Goal: Check status: Check status

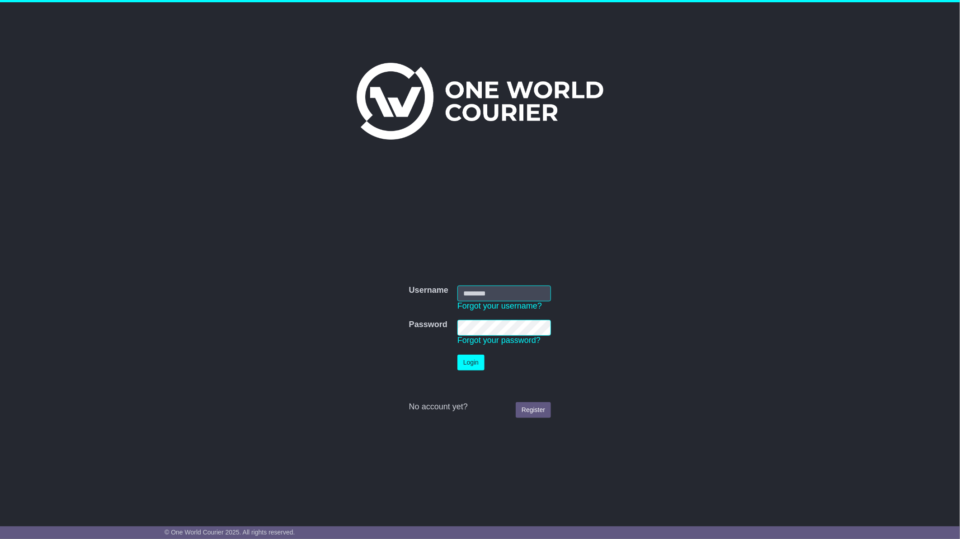
type input "**********"
click at [473, 365] on button "Login" at bounding box center [471, 363] width 27 height 16
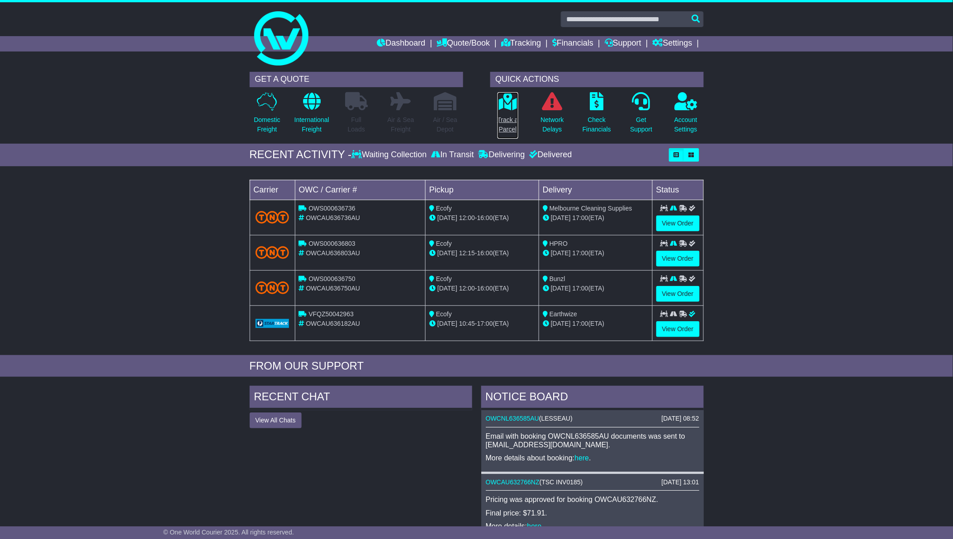
drag, startPoint x: 511, startPoint y: 109, endPoint x: 516, endPoint y: 109, distance: 5.0
click at [511, 109] on icon at bounding box center [507, 101] width 20 height 18
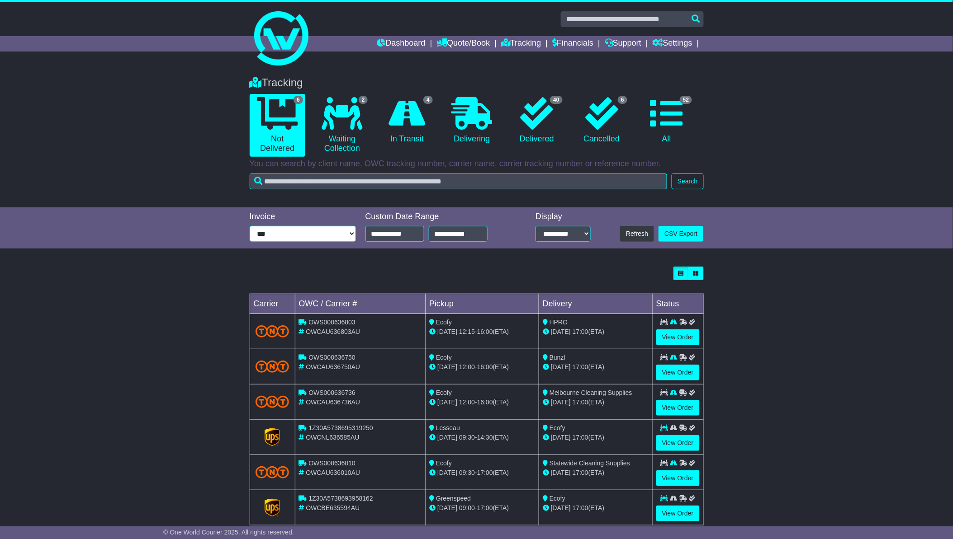
click at [350, 233] on select "**********" at bounding box center [303, 234] width 107 height 16
select select "*****"
click at [250, 226] on select "**********" at bounding box center [303, 234] width 107 height 16
click at [539, 115] on icon at bounding box center [536, 113] width 33 height 33
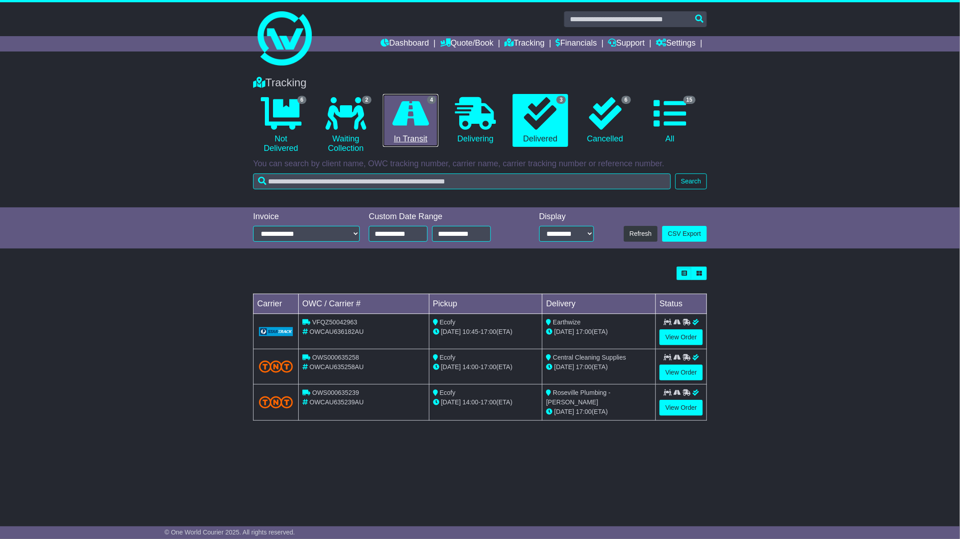
click at [401, 109] on icon at bounding box center [410, 113] width 37 height 33
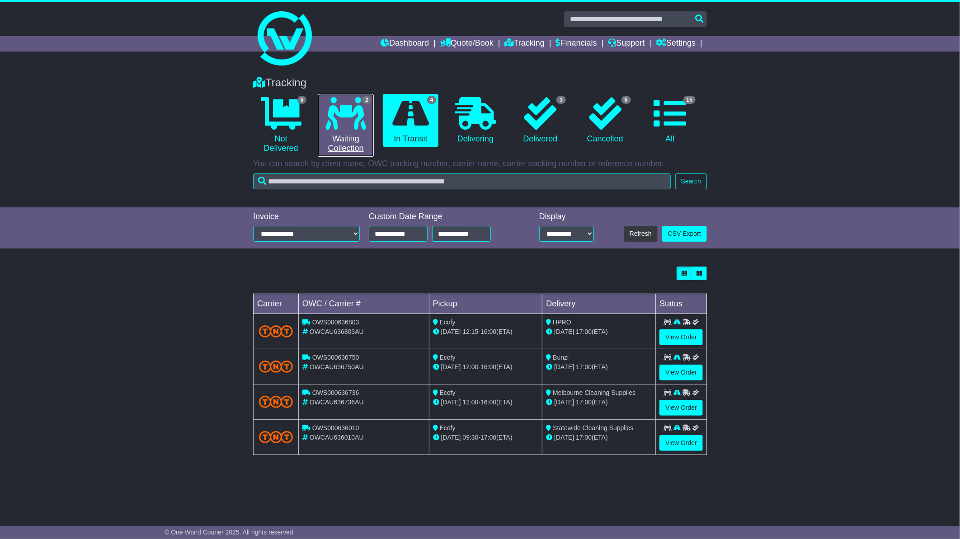
click at [347, 113] on icon at bounding box center [346, 113] width 41 height 33
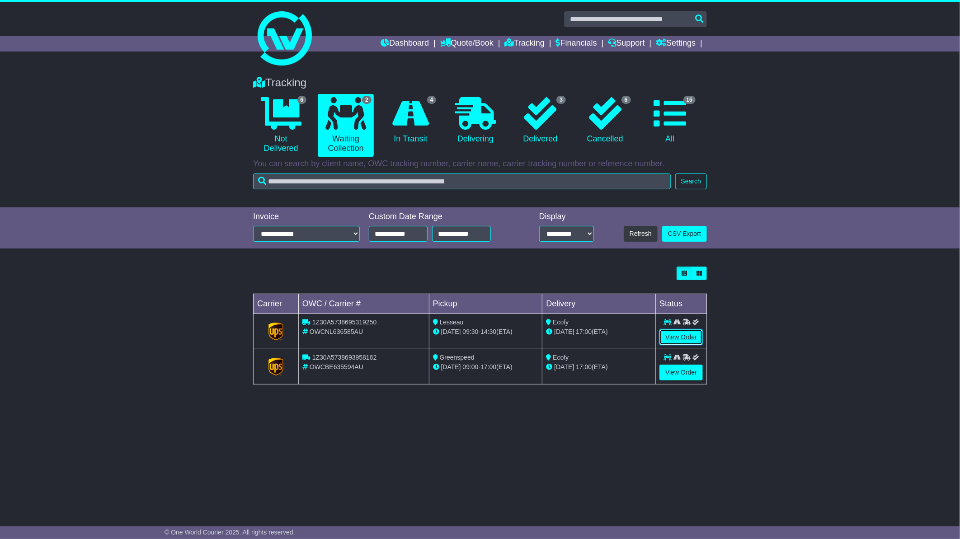
click at [678, 335] on link "View Order" at bounding box center [681, 338] width 43 height 16
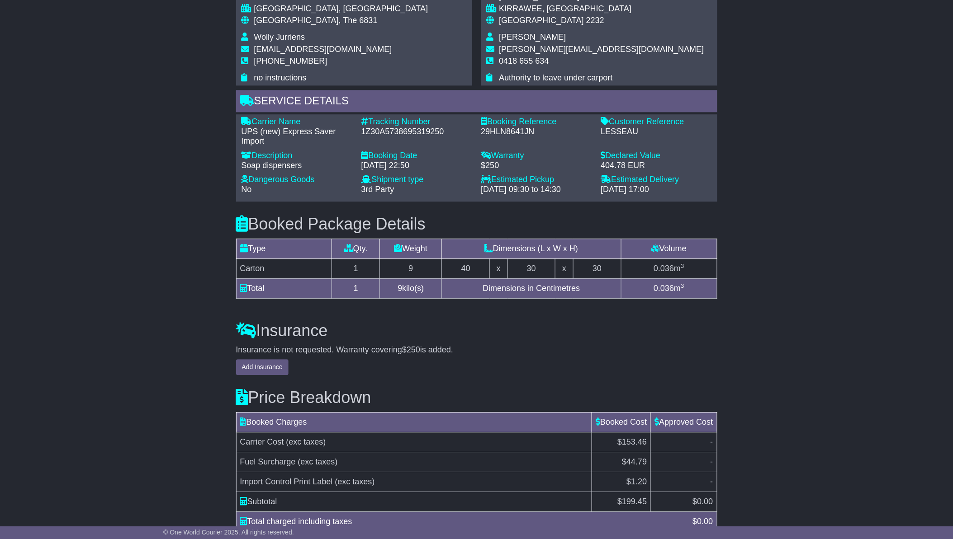
scroll to position [719, 0]
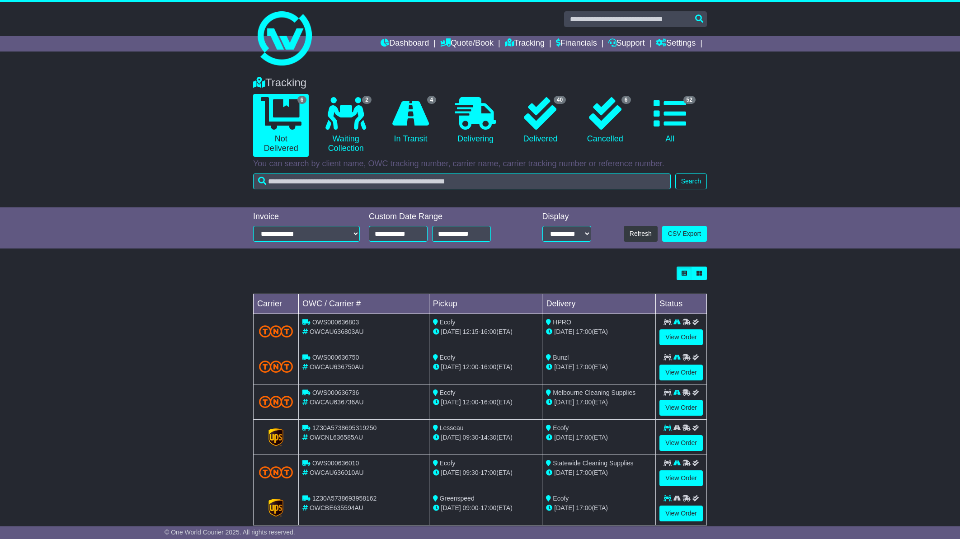
select select "*****"
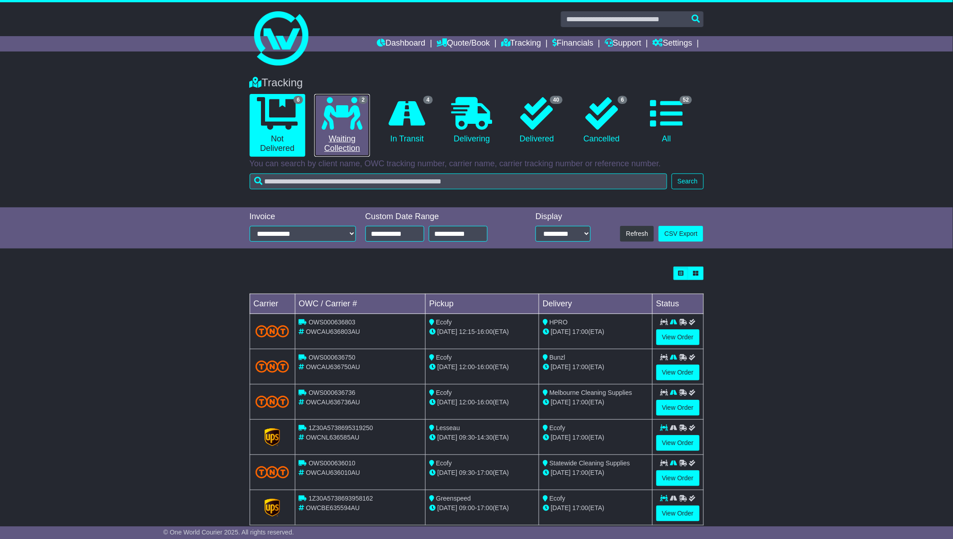
click at [352, 112] on icon at bounding box center [342, 113] width 41 height 33
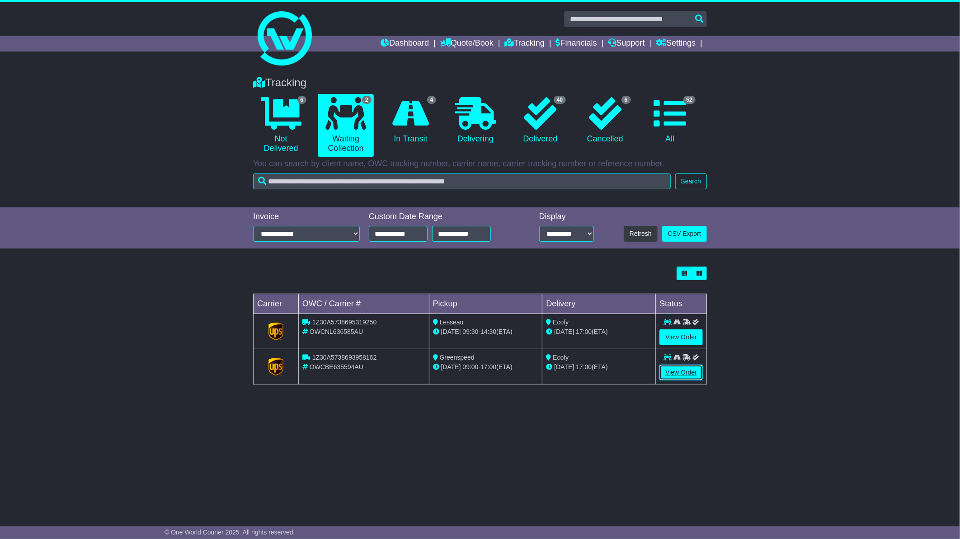
click at [683, 371] on link "View Order" at bounding box center [681, 373] width 43 height 16
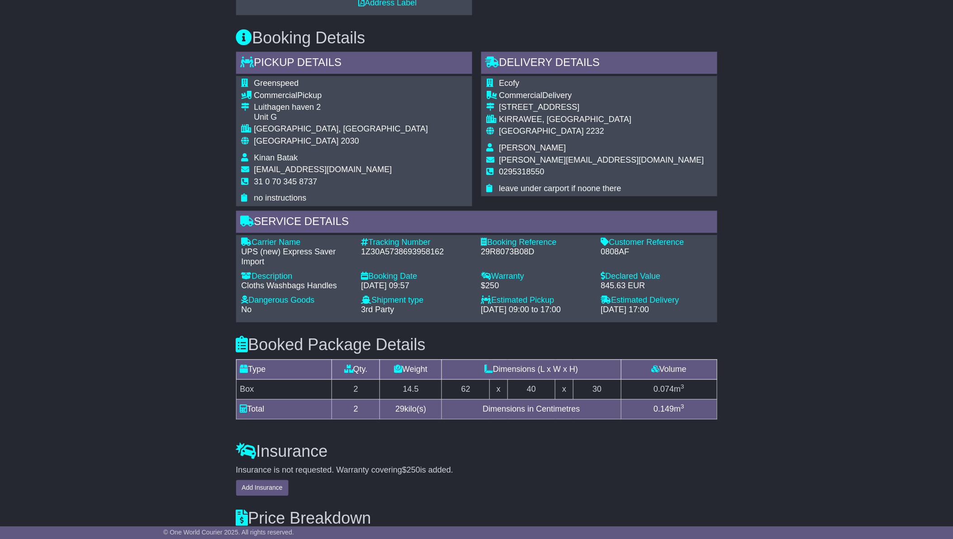
scroll to position [594, 0]
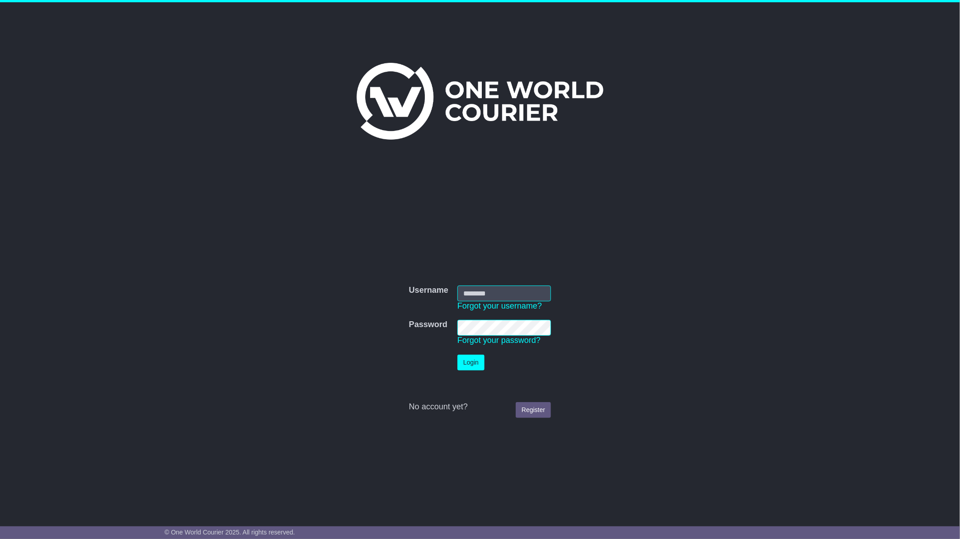
type input "**********"
click at [477, 365] on button "Login" at bounding box center [471, 363] width 27 height 16
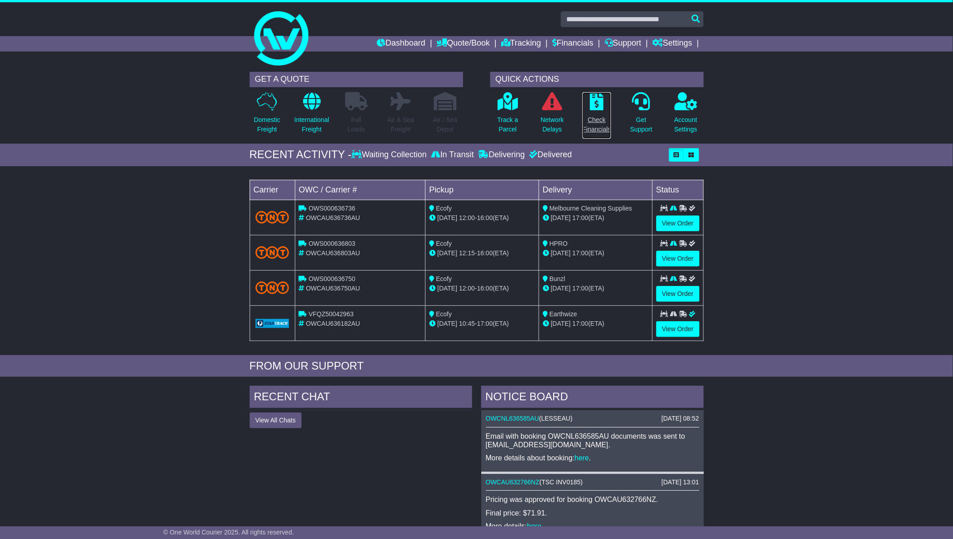
drag, startPoint x: 587, startPoint y: 115, endPoint x: 597, endPoint y: 120, distance: 11.3
click at [587, 115] on p "Check Financials" at bounding box center [596, 124] width 28 height 19
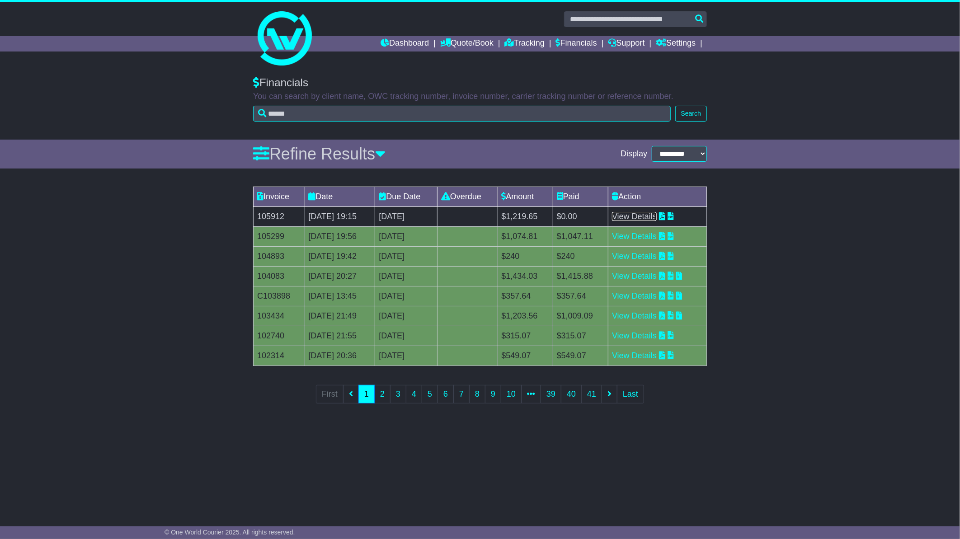
click at [644, 215] on link "View Details" at bounding box center [634, 216] width 45 height 9
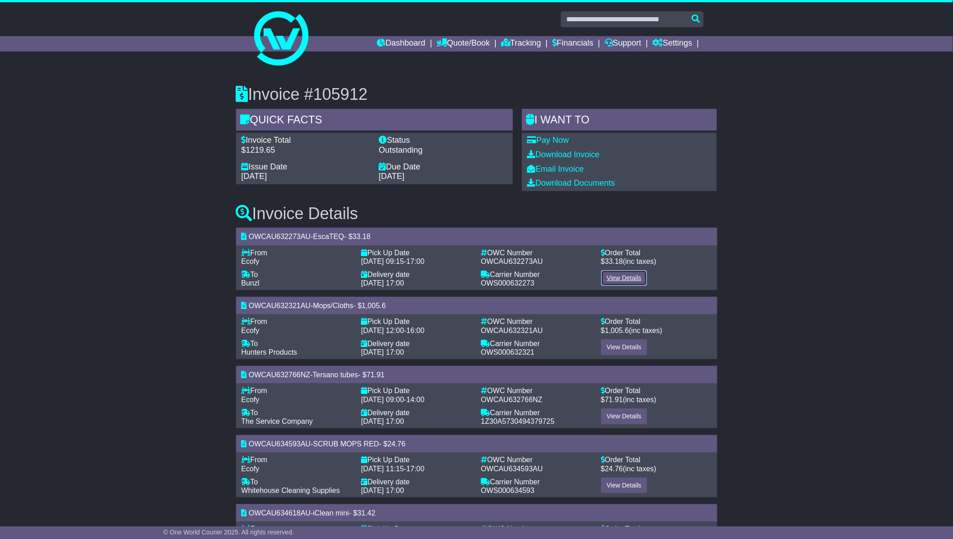
click at [622, 277] on link "View Details" at bounding box center [624, 278] width 47 height 16
click at [622, 350] on link "View Details" at bounding box center [624, 348] width 47 height 16
click at [618, 414] on link "View Details" at bounding box center [624, 417] width 47 height 16
click at [622, 486] on link "View Details" at bounding box center [624, 486] width 47 height 16
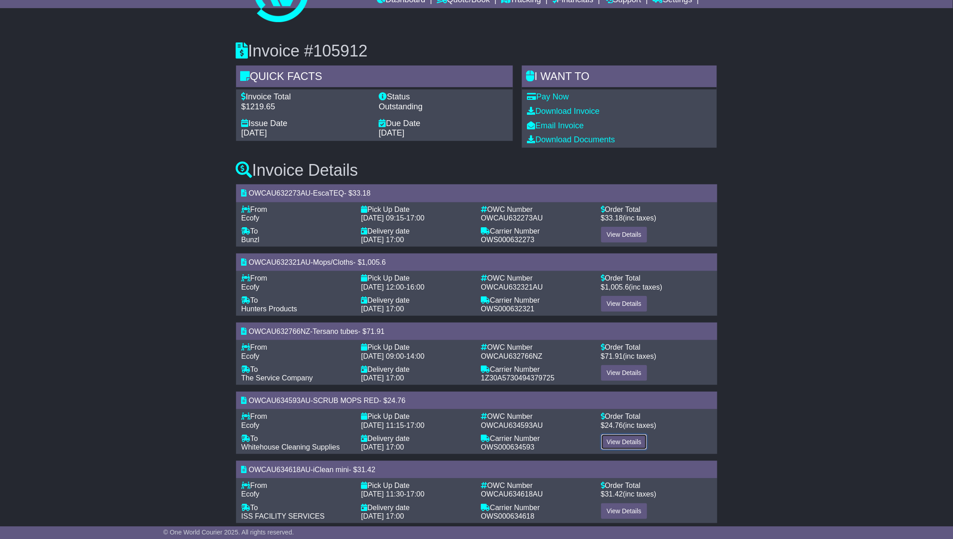
scroll to position [125, 0]
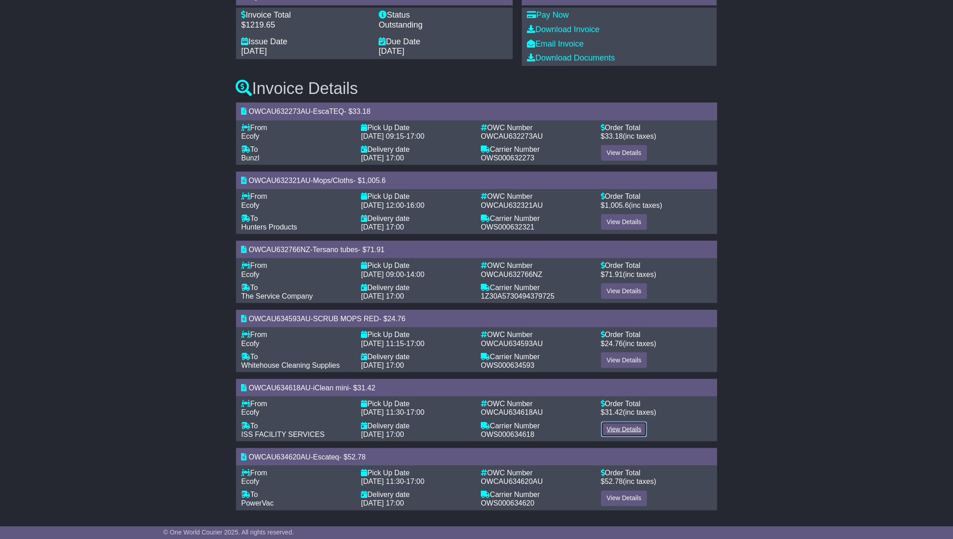
click at [629, 428] on link "View Details" at bounding box center [624, 430] width 47 height 16
click at [615, 496] on link "View Details" at bounding box center [624, 499] width 47 height 16
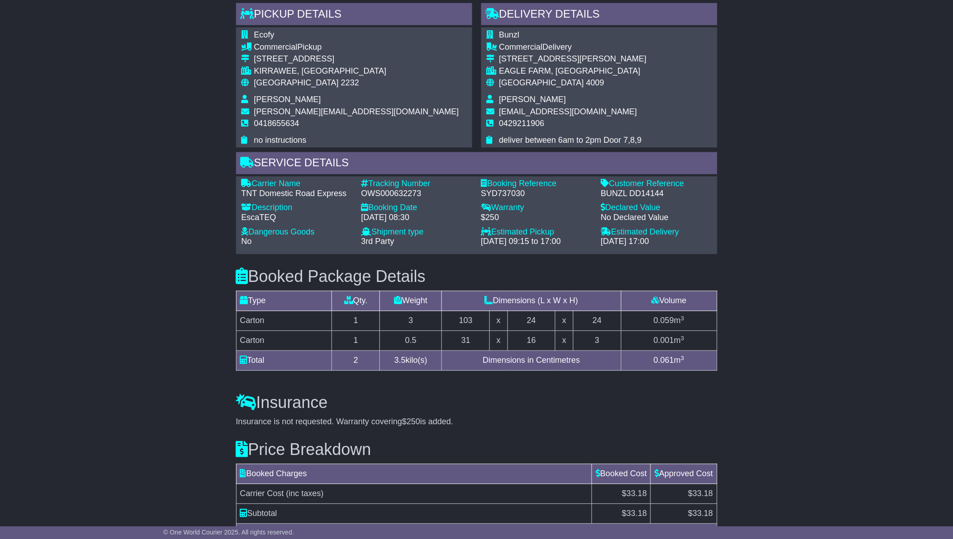
scroll to position [525, 0]
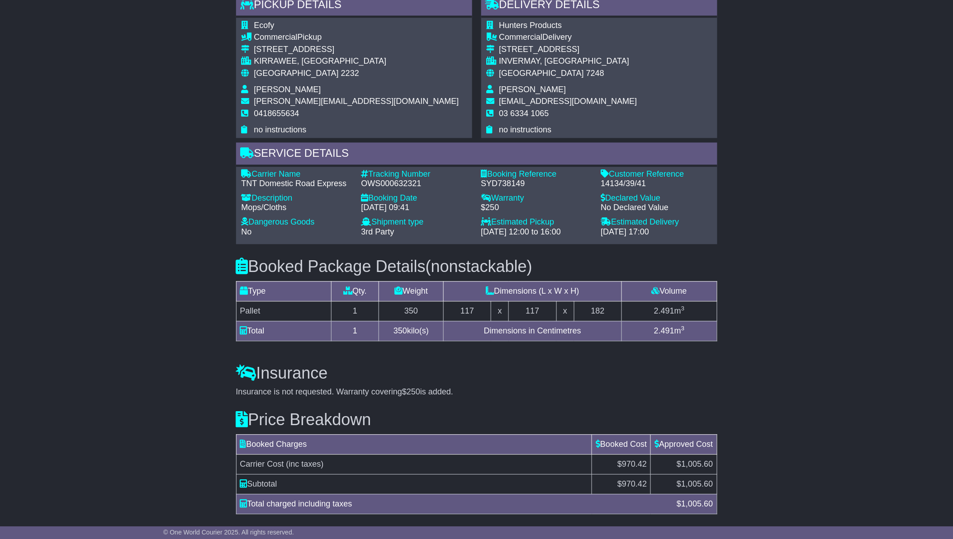
scroll to position [592, 0]
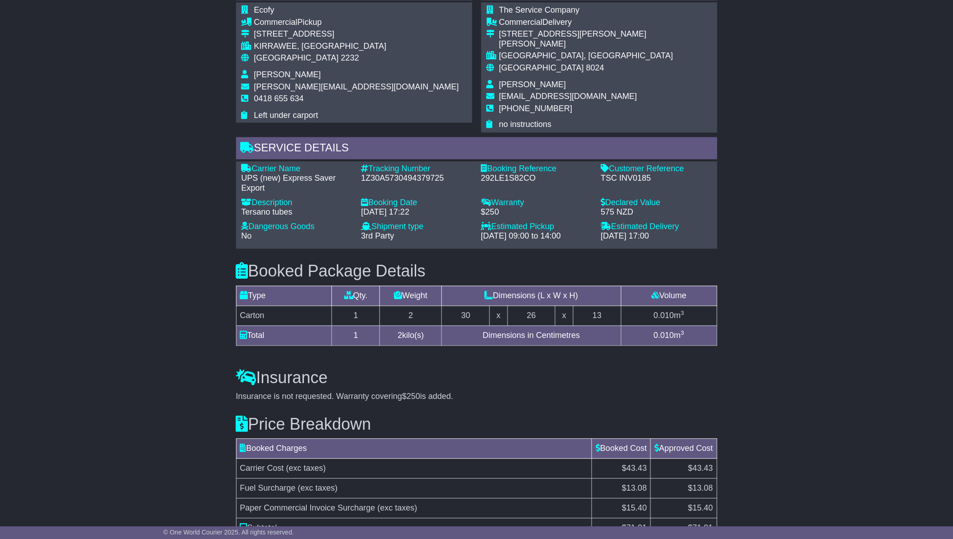
scroll to position [565, 0]
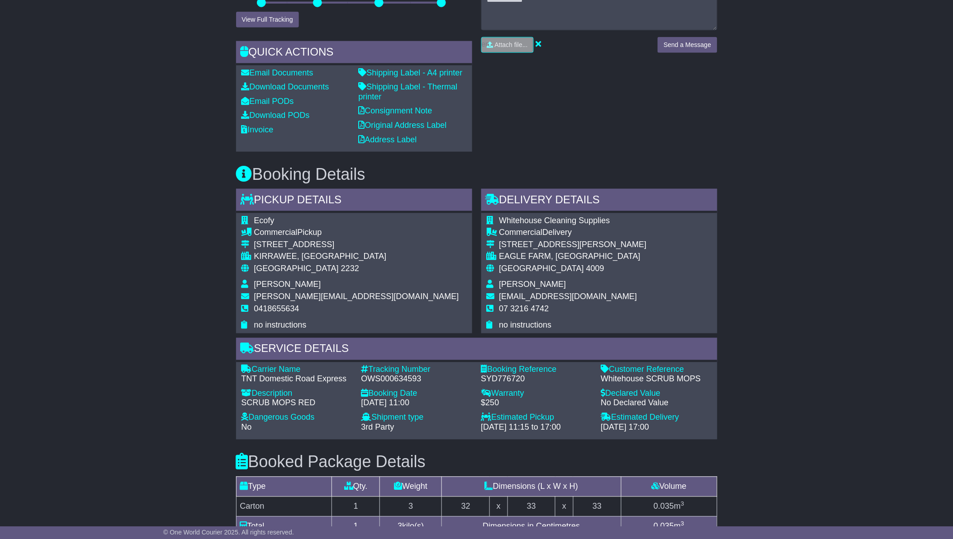
scroll to position [592, 0]
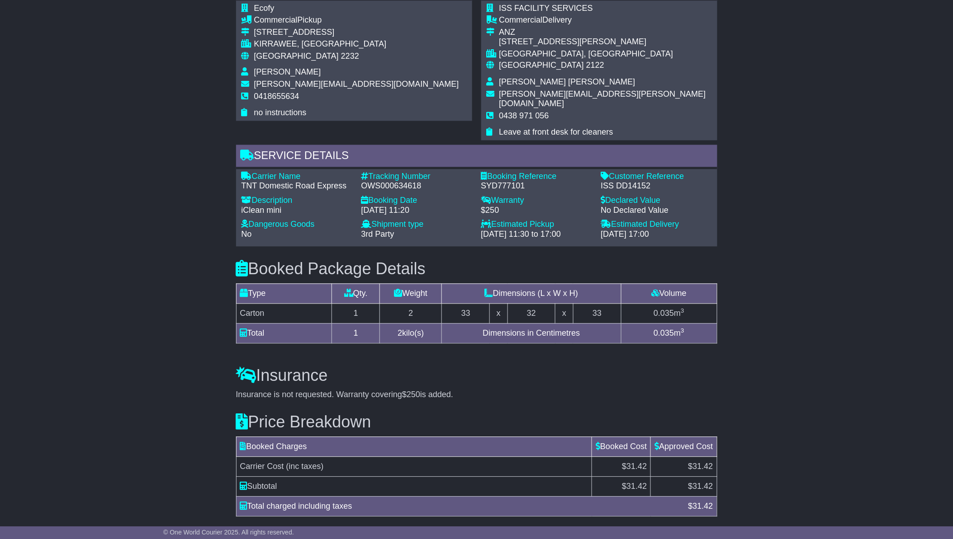
scroll to position [602, 0]
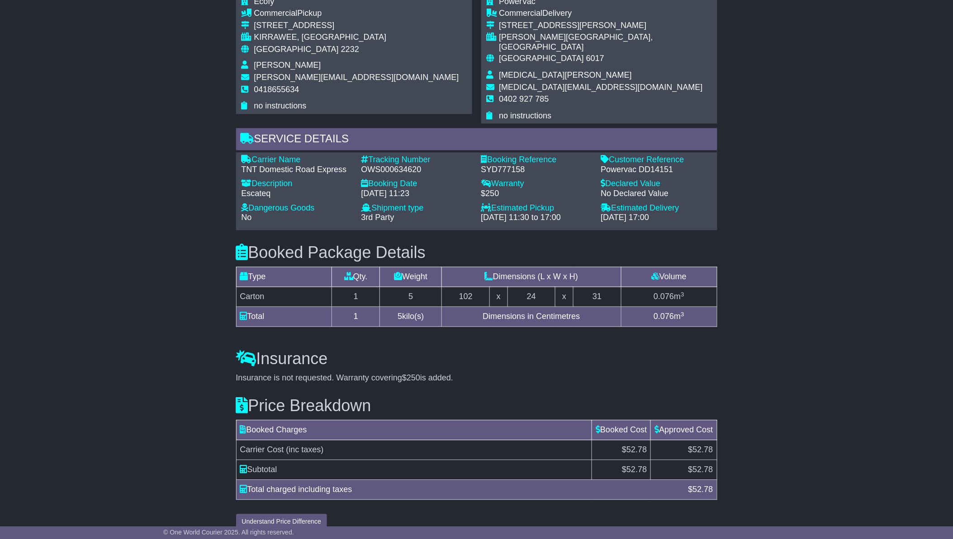
scroll to position [592, 0]
